Goal: Task Accomplishment & Management: Use online tool/utility

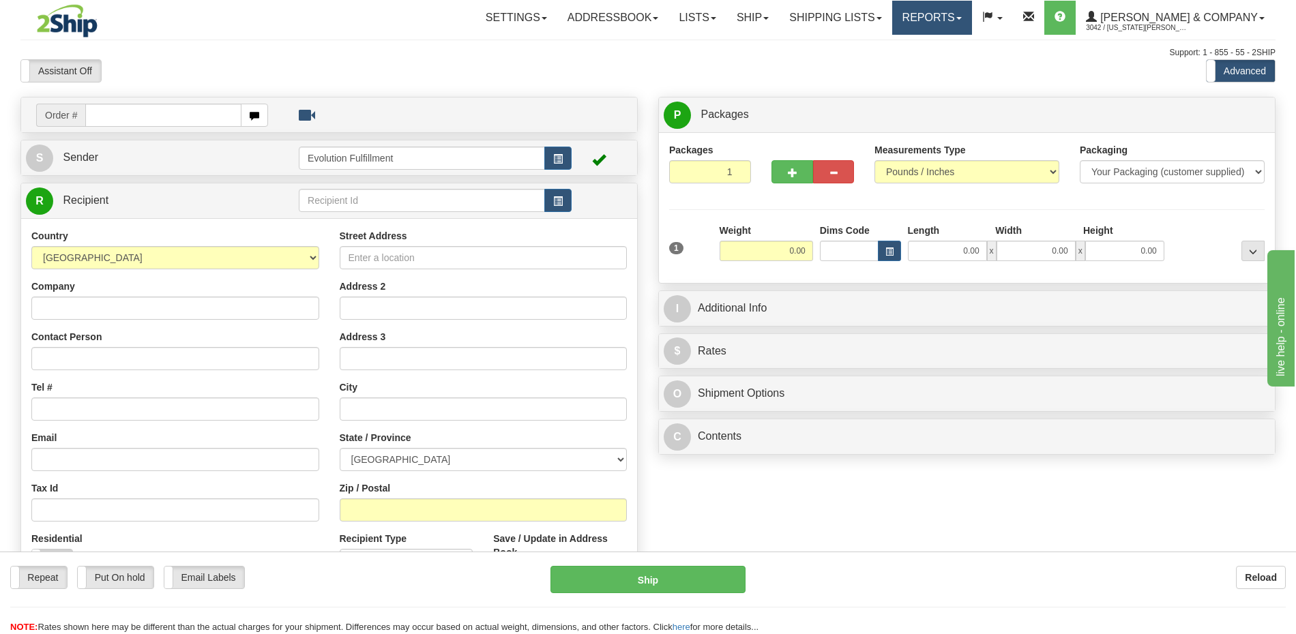
click at [972, 12] on link "Reports" at bounding box center [932, 18] width 80 height 34
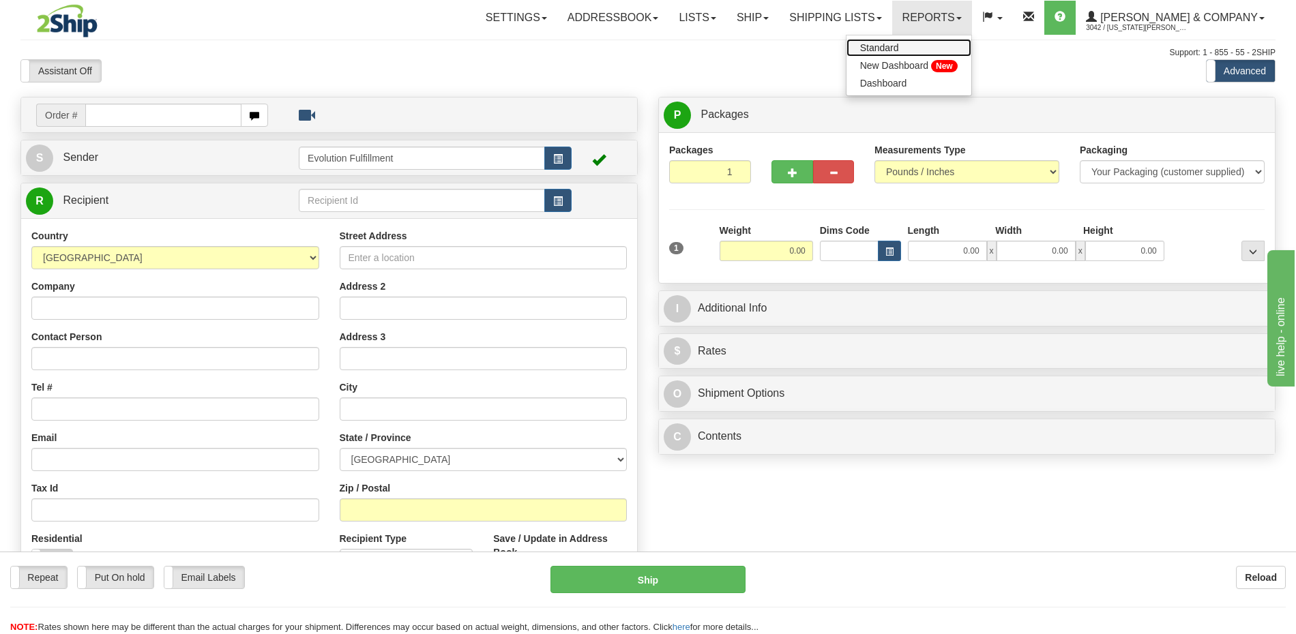
click at [971, 50] on link "Standard" at bounding box center [908, 48] width 125 height 18
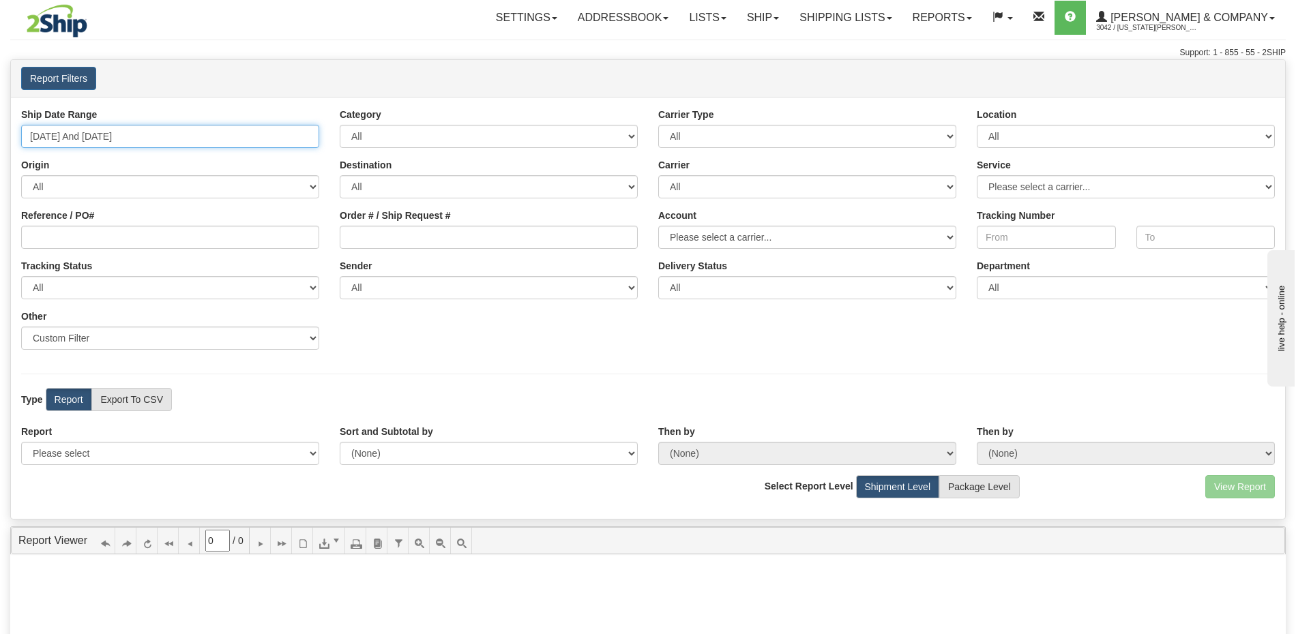
click at [295, 139] on input "08/12/2025 And 08/18/2025" at bounding box center [170, 136] width 298 height 23
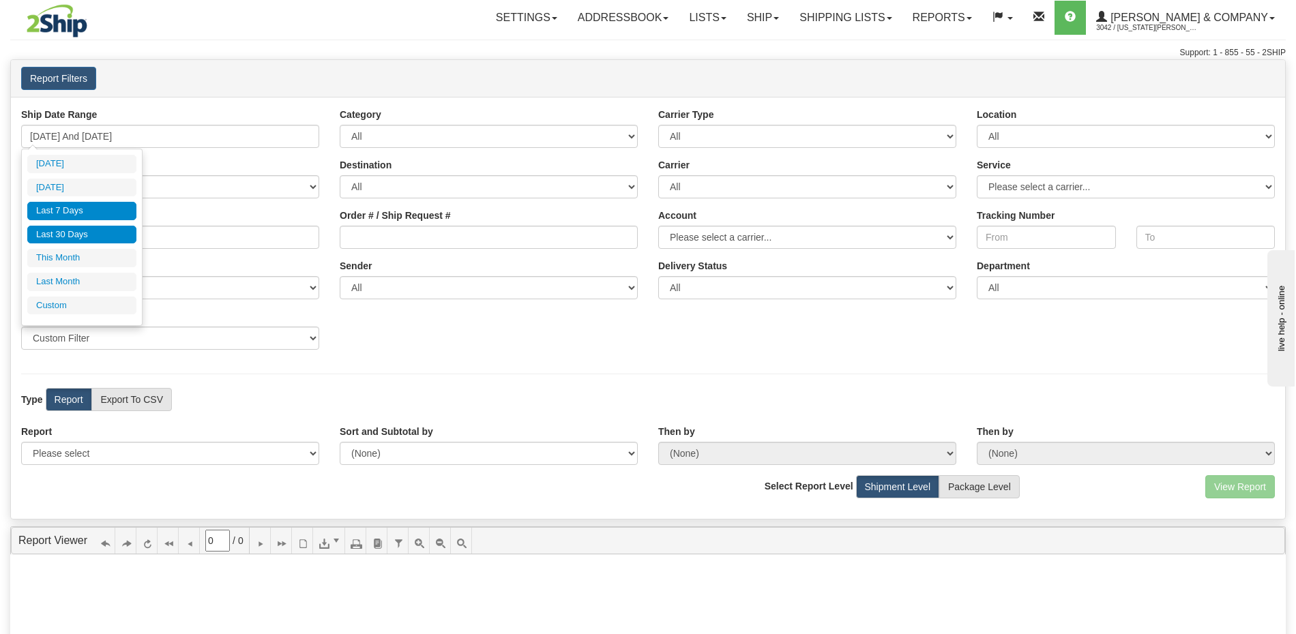
click at [66, 238] on li "Last 30 Days" at bounding box center [81, 235] width 109 height 18
type input "07/20/2025 And 08/18/2025"
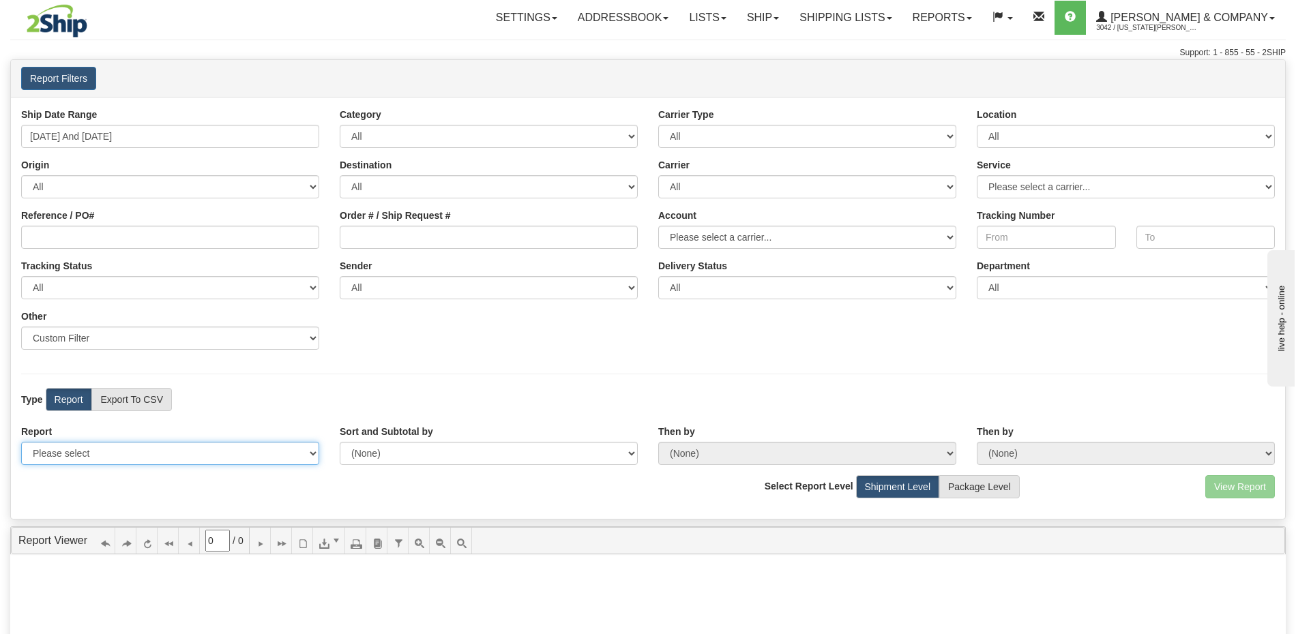
click at [206, 460] on select "Please select 1 Line Shipment Report Address Detail Basic Shipment Overview Can…" at bounding box center [170, 453] width 298 height 23
select select "Users\Tracking Detail.trdx"
click at [251, 460] on select "Please select 1 Line Shipment Report Address Detail Basic Shipment Overview Can…" at bounding box center [170, 453] width 298 height 23
click at [1255, 490] on button "View Report" at bounding box center [1240, 486] width 70 height 23
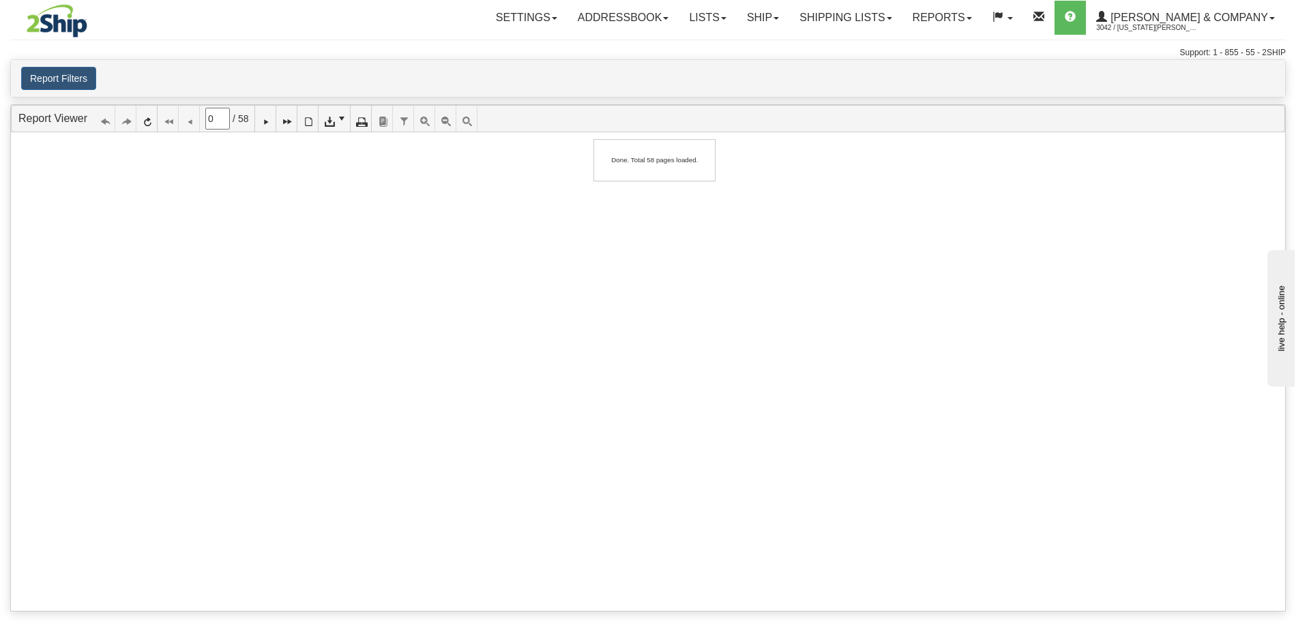
type input "1"
